Goal: Task Accomplishment & Management: Manage account settings

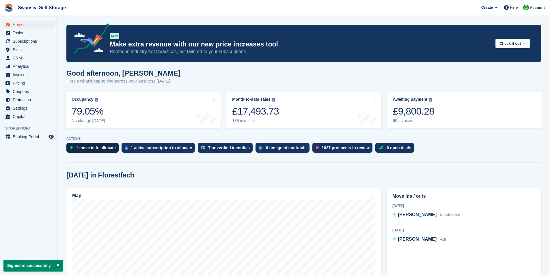
click at [95, 148] on div "1 move in to allocate" at bounding box center [96, 147] width 40 height 5
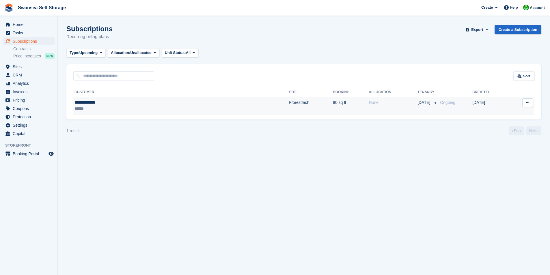
click at [289, 104] on td "Fforestfach" at bounding box center [311, 106] width 44 height 18
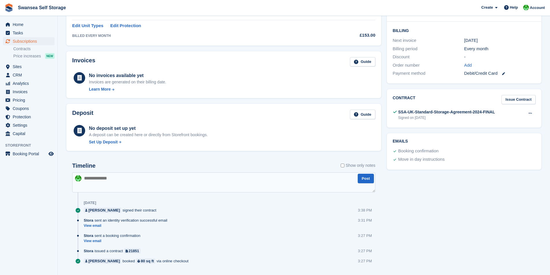
scroll to position [145, 0]
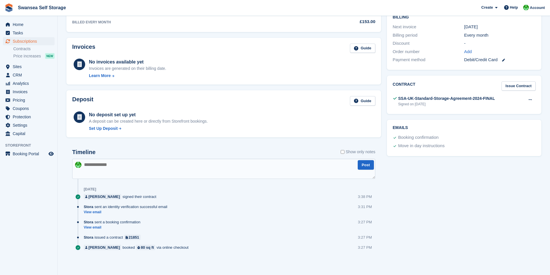
click at [184, 261] on div "Timeline Show only notes Post [DATE] [PERSON_NAME] signed their contract 3:38 P…" at bounding box center [223, 205] width 314 height 125
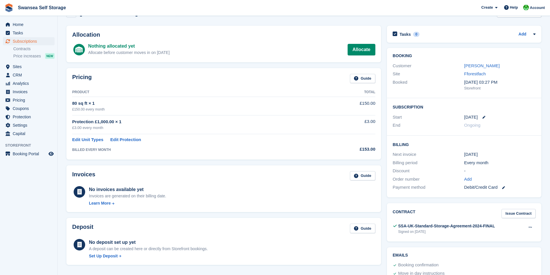
scroll to position [0, 0]
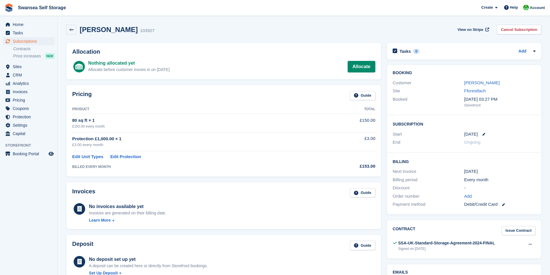
click at [406, 23] on div "[PERSON_NAME] 103927 View on Stripe Cancel Subscription" at bounding box center [303, 31] width 480 height 18
click at [383, 86] on div "Pricing Guide Product Total 80 sq ft × 1 £150.00 every month £150.00 Protection…" at bounding box center [223, 130] width 320 height 97
click at [248, 35] on div "[PERSON_NAME] 103927 View on Stripe Cancel Subscription" at bounding box center [303, 31] width 480 height 18
click at [351, 65] on link "Allocate" at bounding box center [361, 67] width 28 height 12
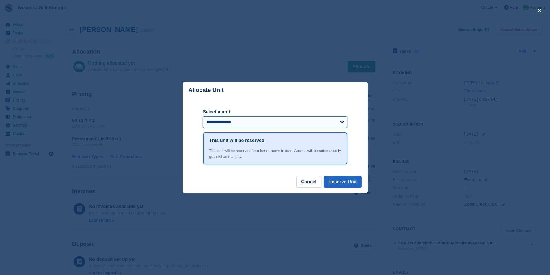
click at [237, 123] on select "**********" at bounding box center [275, 122] width 144 height 12
click at [203, 117] on select "**********" at bounding box center [275, 122] width 144 height 12
click at [346, 185] on button "Reserve Unit" at bounding box center [342, 182] width 38 height 12
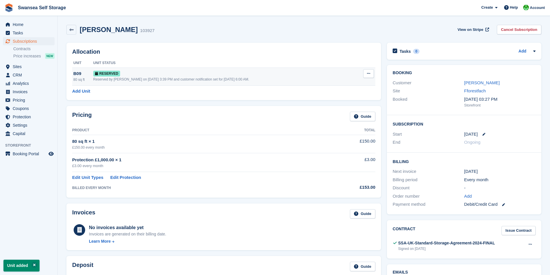
click at [375, 79] on td "Grant Early Access Deallocate" at bounding box center [365, 77] width 20 height 18
click at [372, 74] on button at bounding box center [368, 73] width 11 height 9
click at [348, 82] on p "Grant Early Access" at bounding box center [346, 85] width 50 height 8
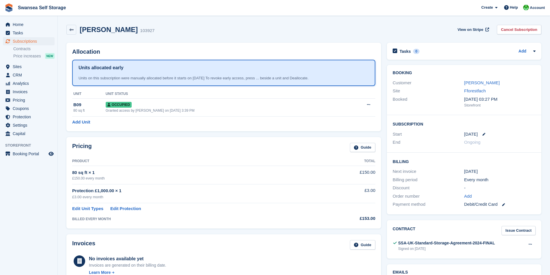
click at [484, 80] on div "[PERSON_NAME]" at bounding box center [499, 83] width 71 height 7
click at [481, 81] on link "[PERSON_NAME]" at bounding box center [481, 82] width 35 height 5
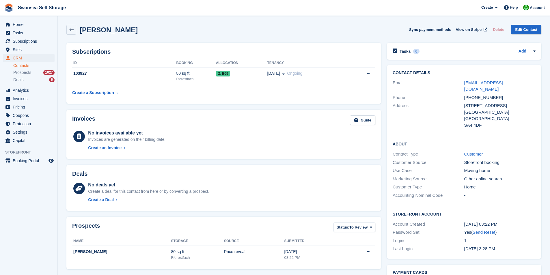
click at [197, 32] on div "[PERSON_NAME] Sync payment methods View on Stripe Delete Edit Contact" at bounding box center [303, 30] width 475 height 10
click at [181, 20] on section "[PERSON_NAME] Sync payment methods View on Stripe Delete Edit Contact Subscript…" at bounding box center [304, 229] width 492 height 458
click at [185, 33] on div "[PERSON_NAME] Sync payment methods View on Stripe Delete Edit Contact" at bounding box center [303, 30] width 475 height 10
click at [95, 16] on section "[PERSON_NAME] Sync payment methods View on Stripe Delete Edit Contact Subscript…" at bounding box center [304, 229] width 492 height 458
